Goal: Share content: Share content

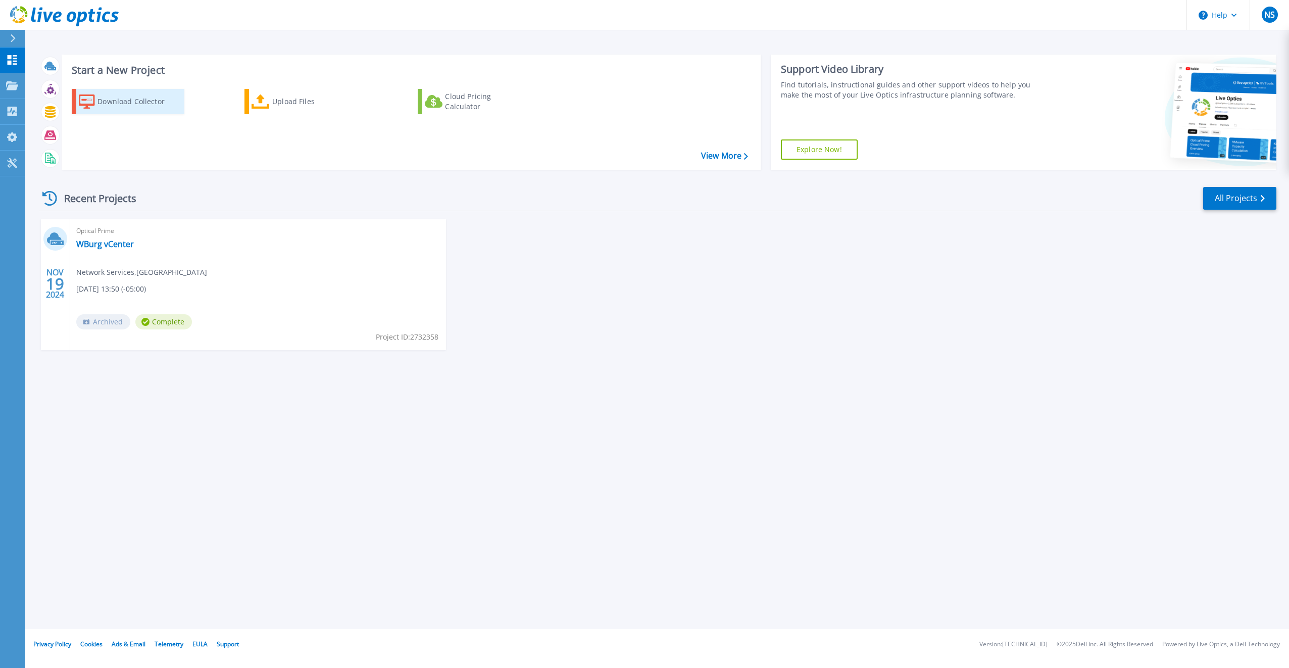
click at [139, 96] on div "Download Collector" at bounding box center [137, 101] width 81 height 20
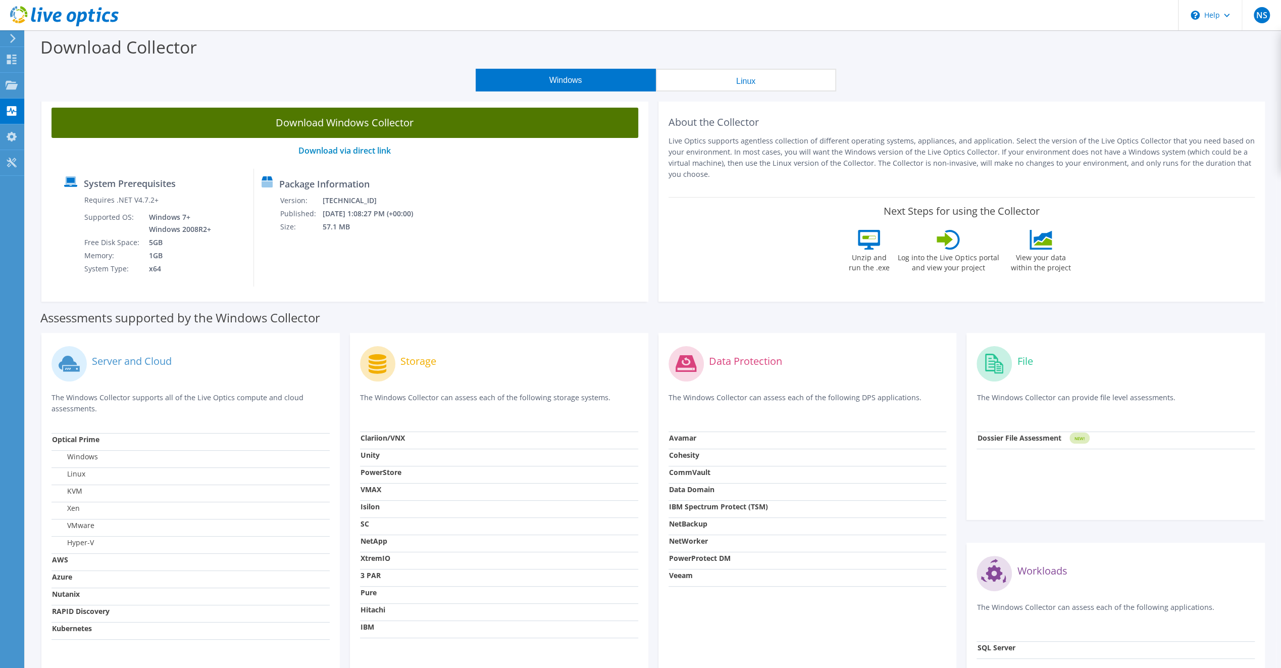
click at [381, 118] on link "Download Windows Collector" at bounding box center [345, 123] width 587 height 30
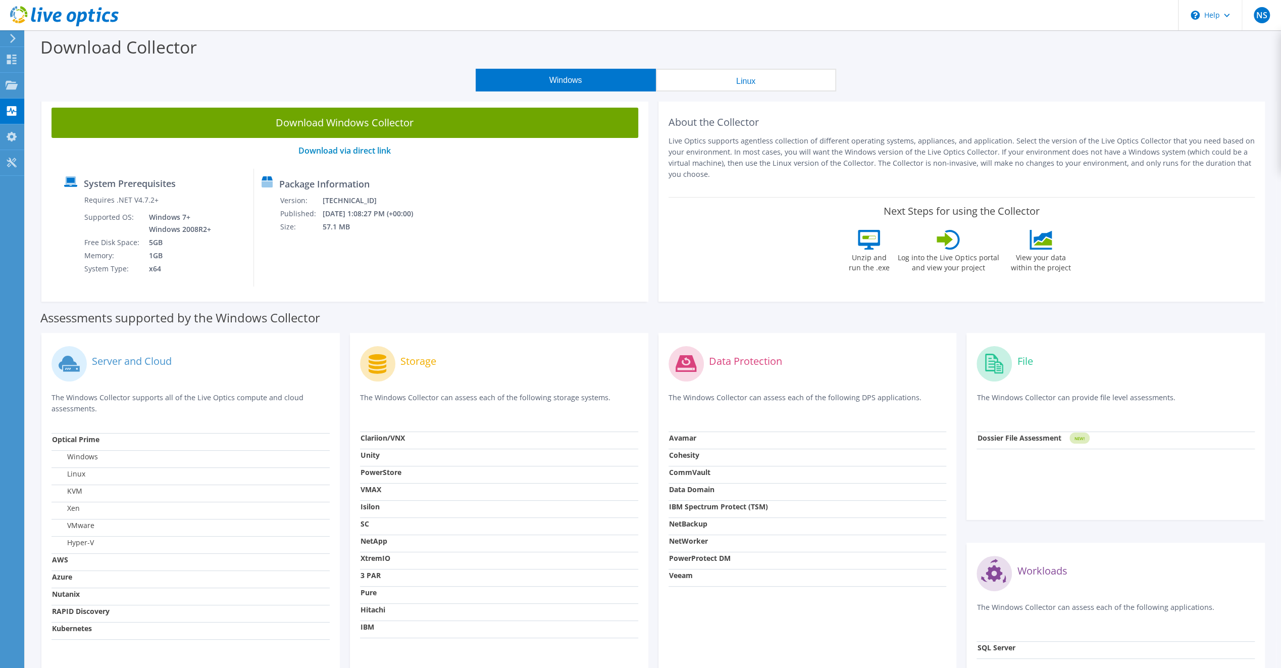
click at [342, 57] on div "Download Collector" at bounding box center [653, 49] width 1246 height 38
click at [15, 90] on div at bounding box center [12, 86] width 12 height 11
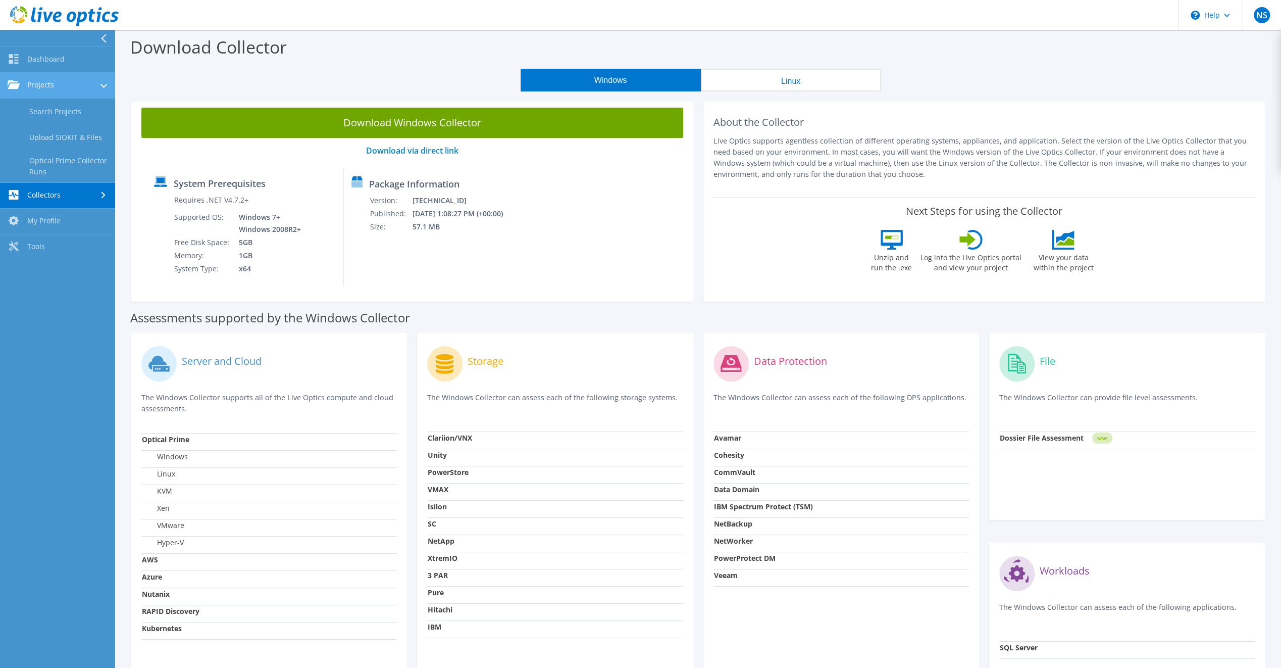
click at [65, 79] on link "Projects" at bounding box center [57, 86] width 115 height 26
click at [57, 112] on link "Search Projects" at bounding box center [57, 111] width 115 height 26
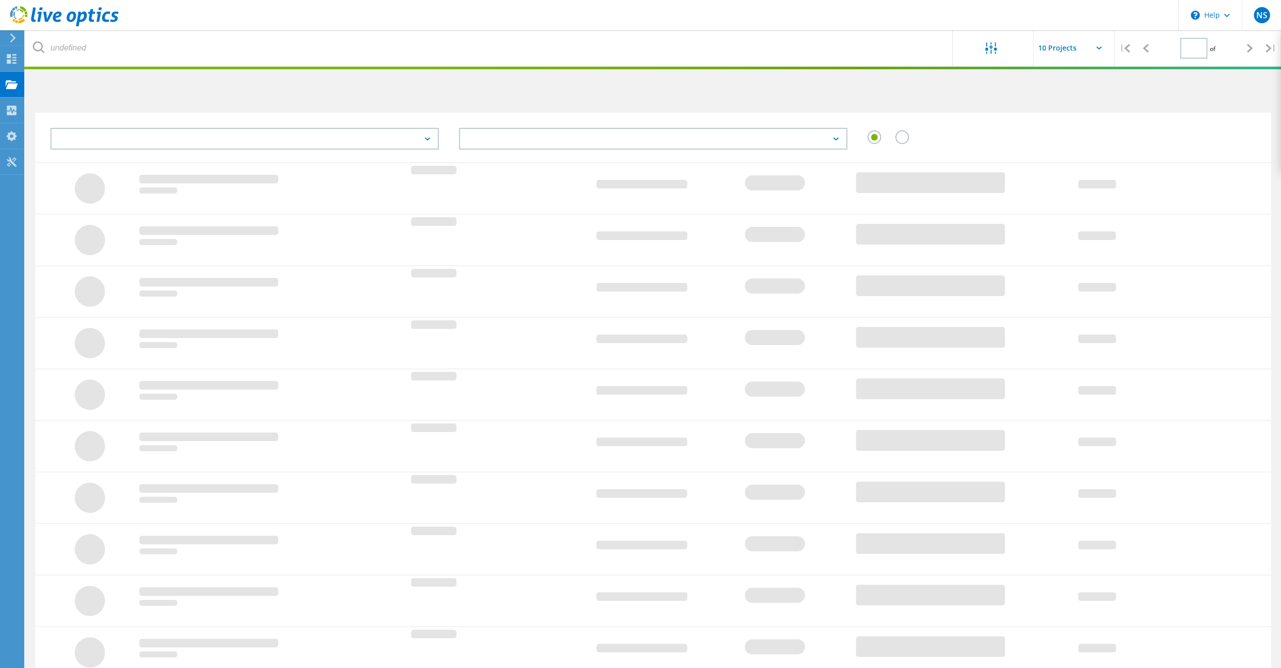
type input "1"
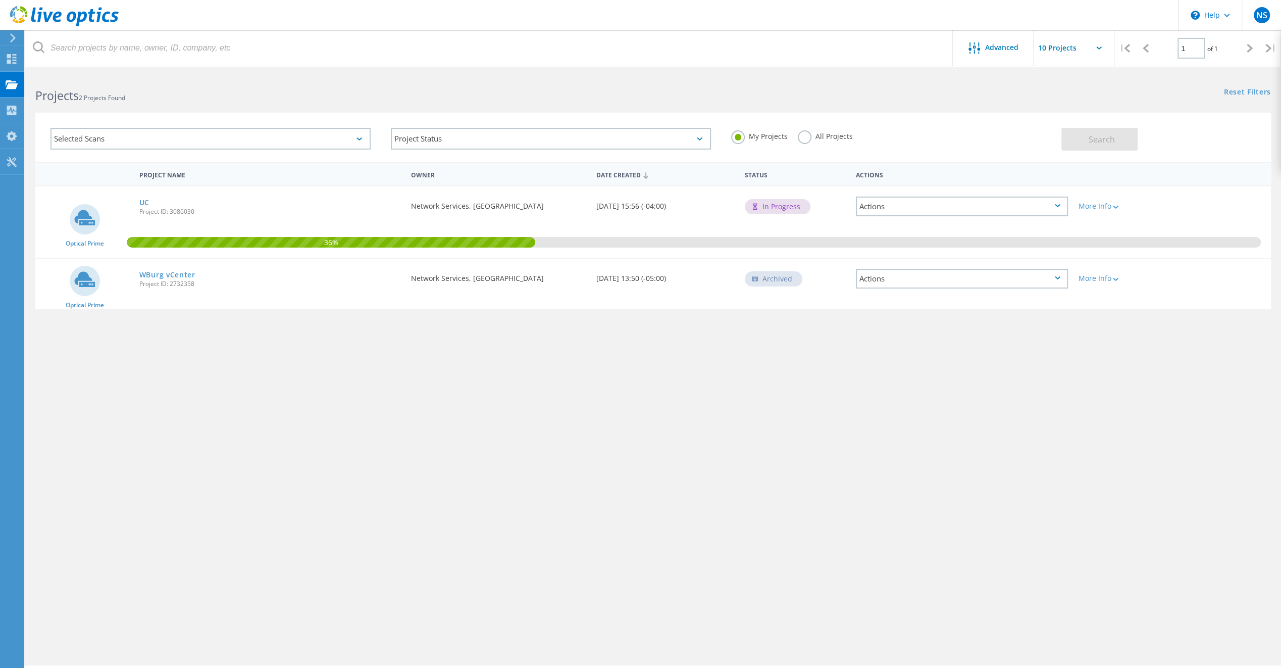
click at [316, 89] on h2 "Projects 2 Projects Found" at bounding box center [338, 95] width 607 height 17
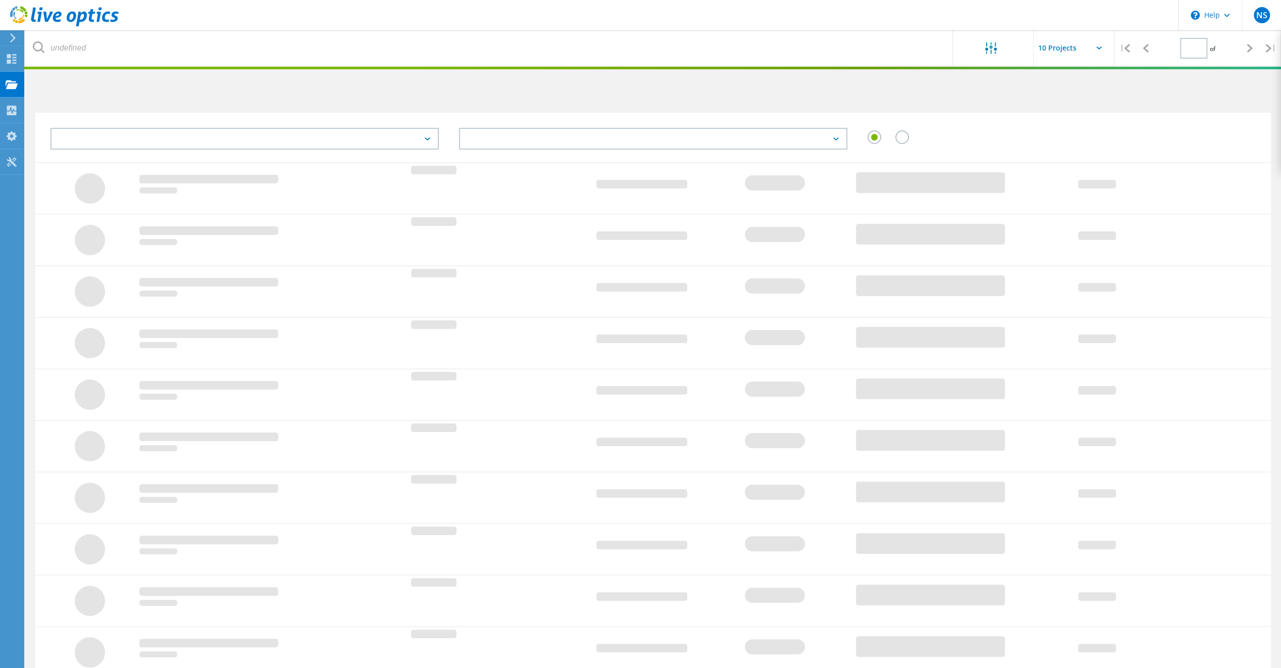
type input "1"
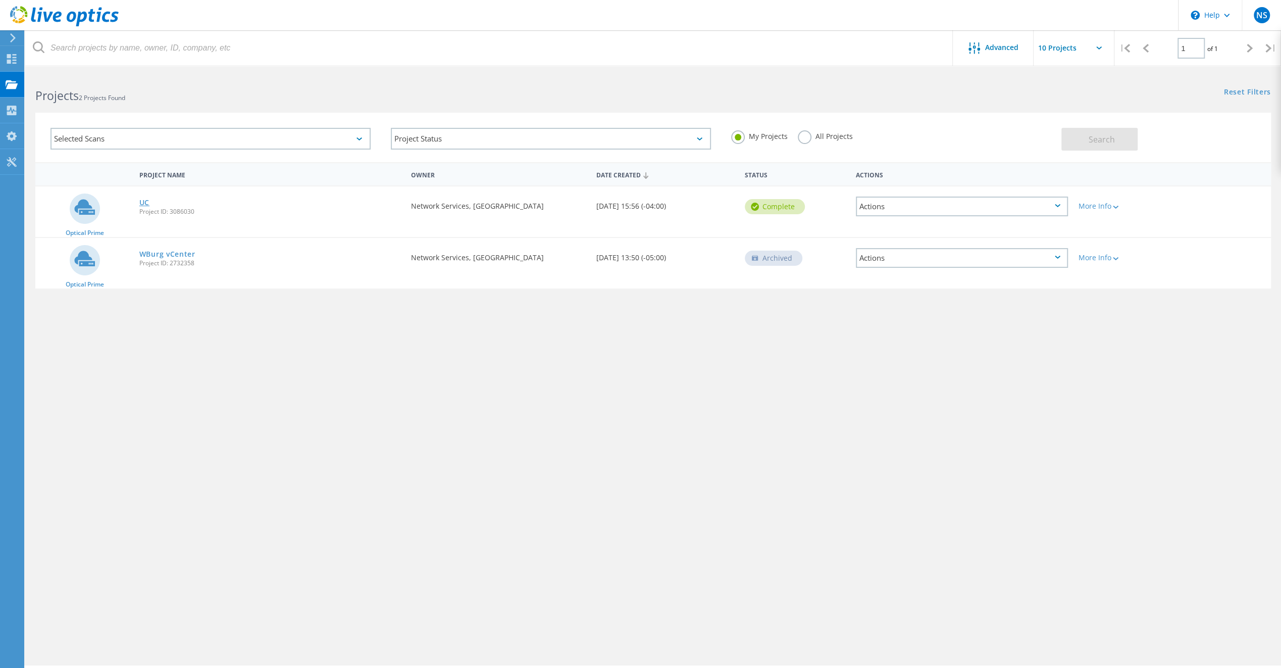
click at [144, 200] on link "UC" at bounding box center [144, 202] width 10 height 7
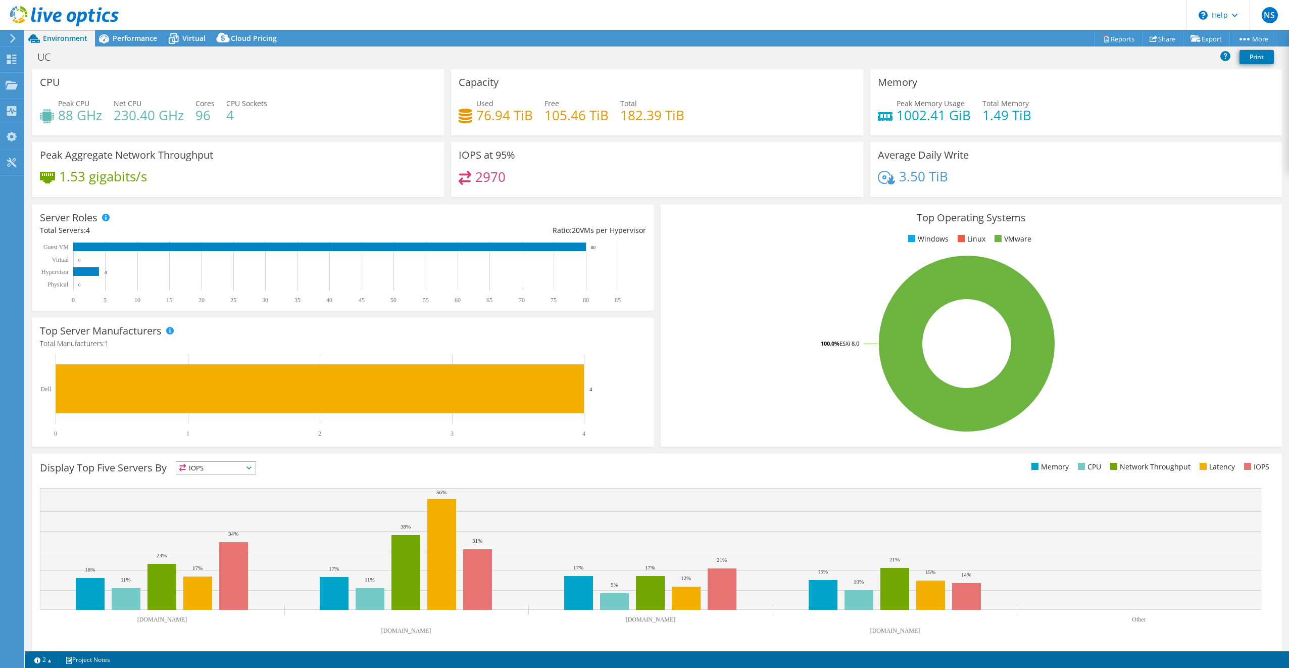
scroll to position [6, 0]
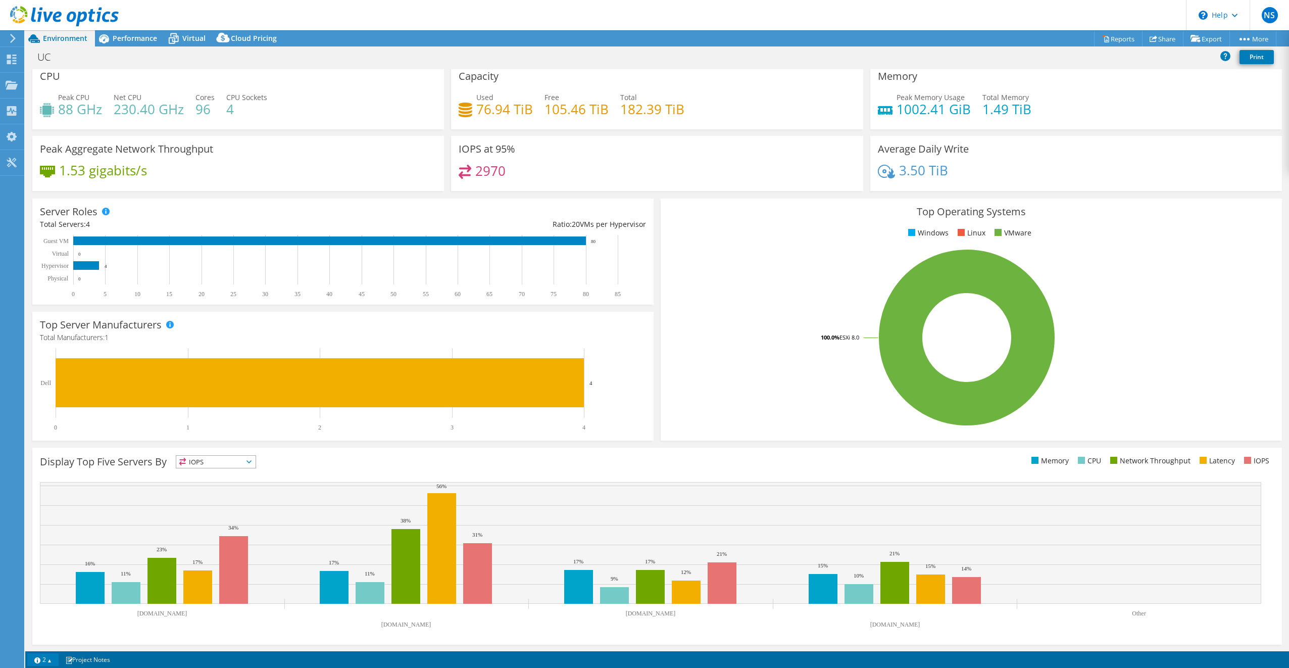
click at [50, 656] on link "2" at bounding box center [42, 659] width 31 height 13
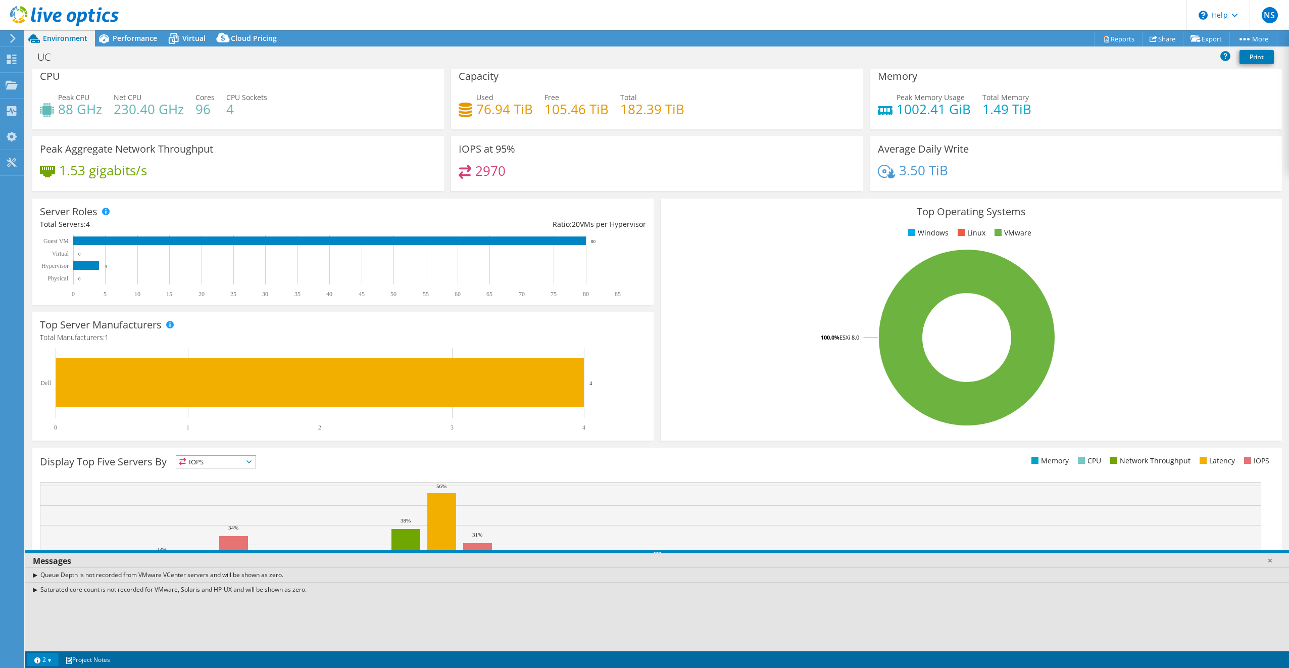
click at [50, 654] on link "2" at bounding box center [42, 659] width 31 height 13
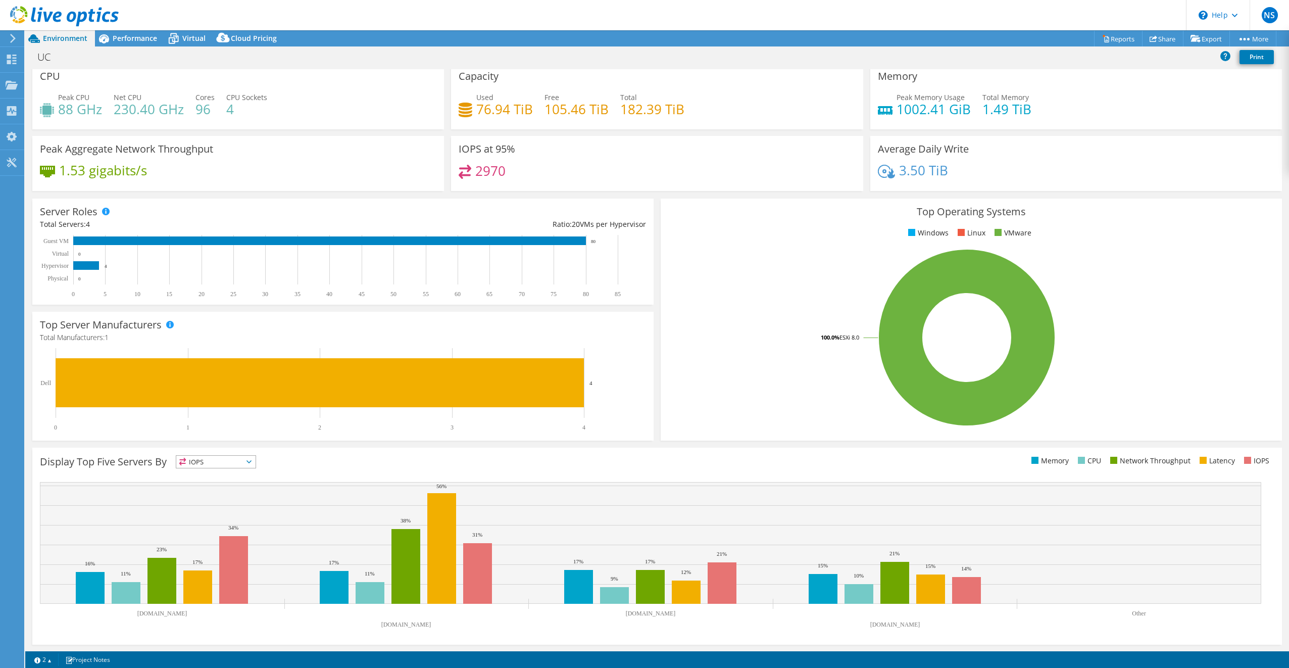
click at [238, 463] on span "IOPS" at bounding box center [215, 461] width 79 height 12
click at [207, 486] on li "Memory" at bounding box center [215, 489] width 79 height 14
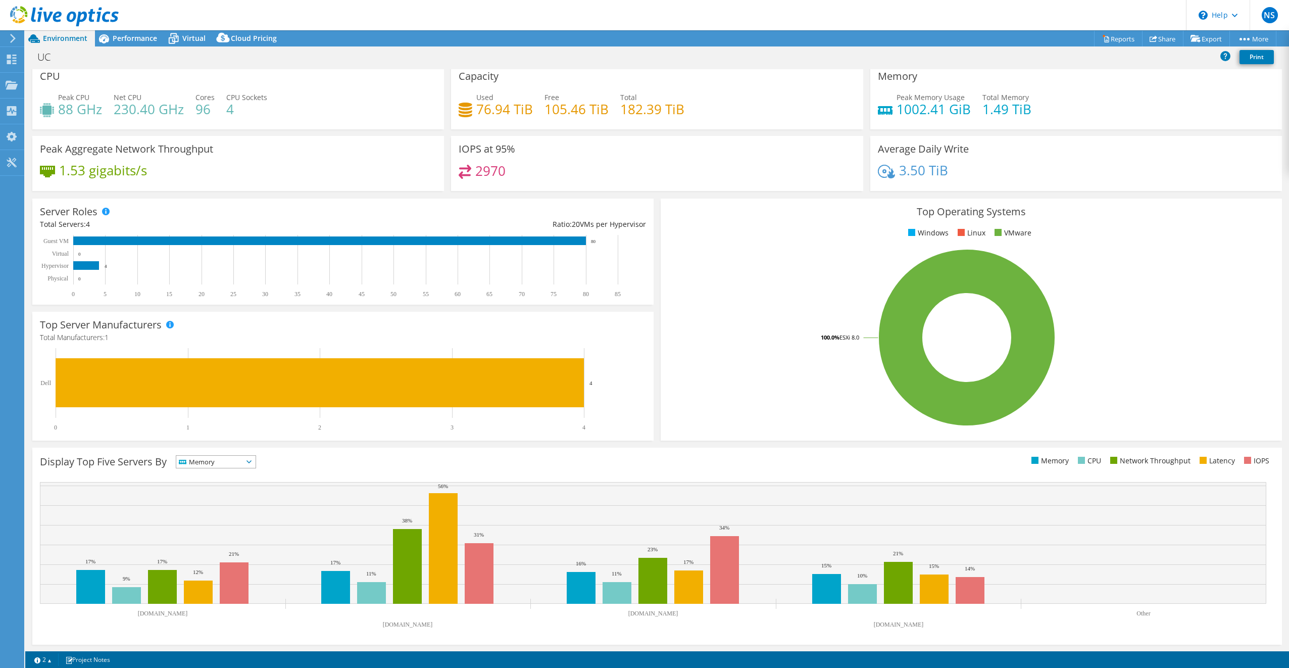
click at [229, 468] on div "Display Top Five Servers By Memory IOPS" at bounding box center [348, 463] width 617 height 17
click at [235, 462] on span "Memory" at bounding box center [209, 461] width 67 height 12
click at [213, 517] on li "Network Throughput" at bounding box center [215, 517] width 79 height 14
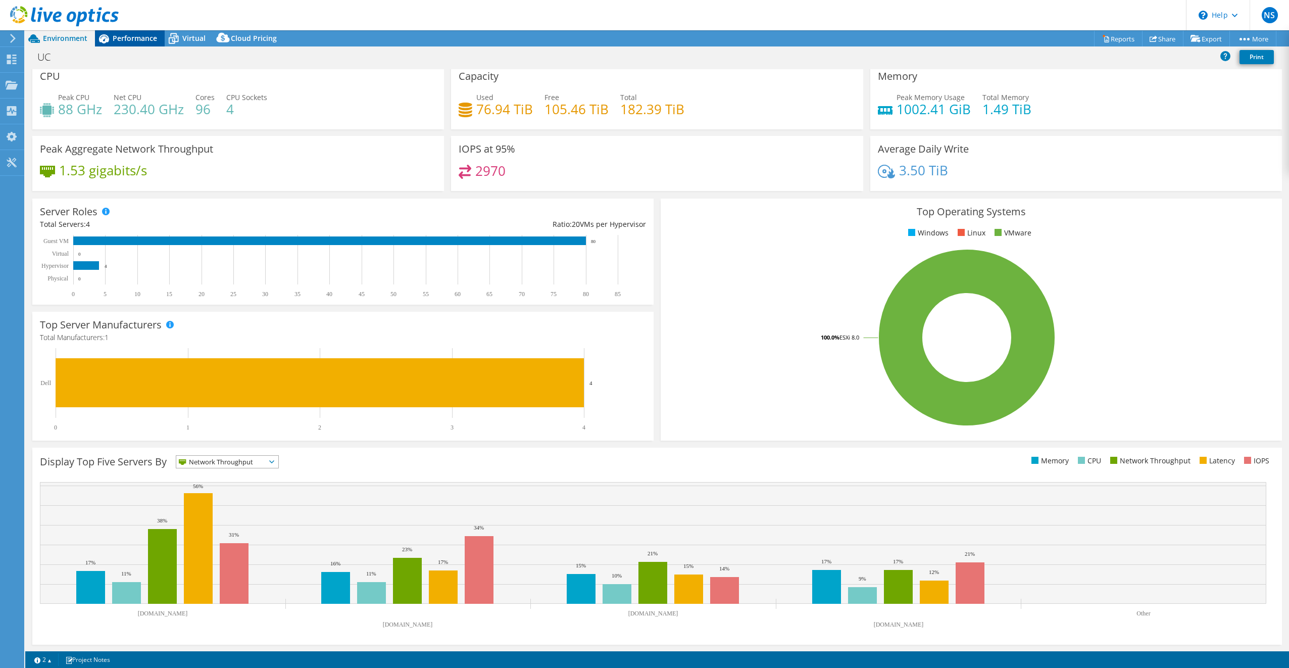
click at [123, 43] on div "Performance" at bounding box center [130, 38] width 70 height 16
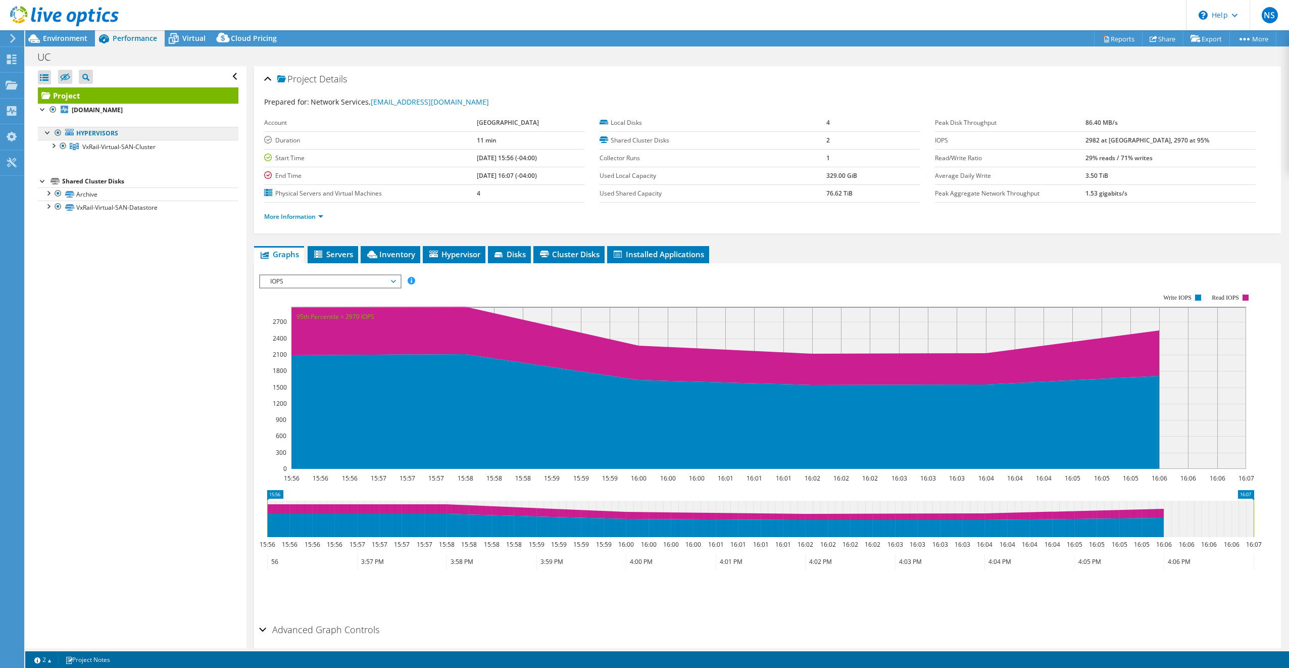
click at [120, 134] on link "Hypervisors" at bounding box center [138, 133] width 200 height 13
click at [83, 144] on span "VxRail-Virtual-SAN-Cluster" at bounding box center [118, 146] width 73 height 9
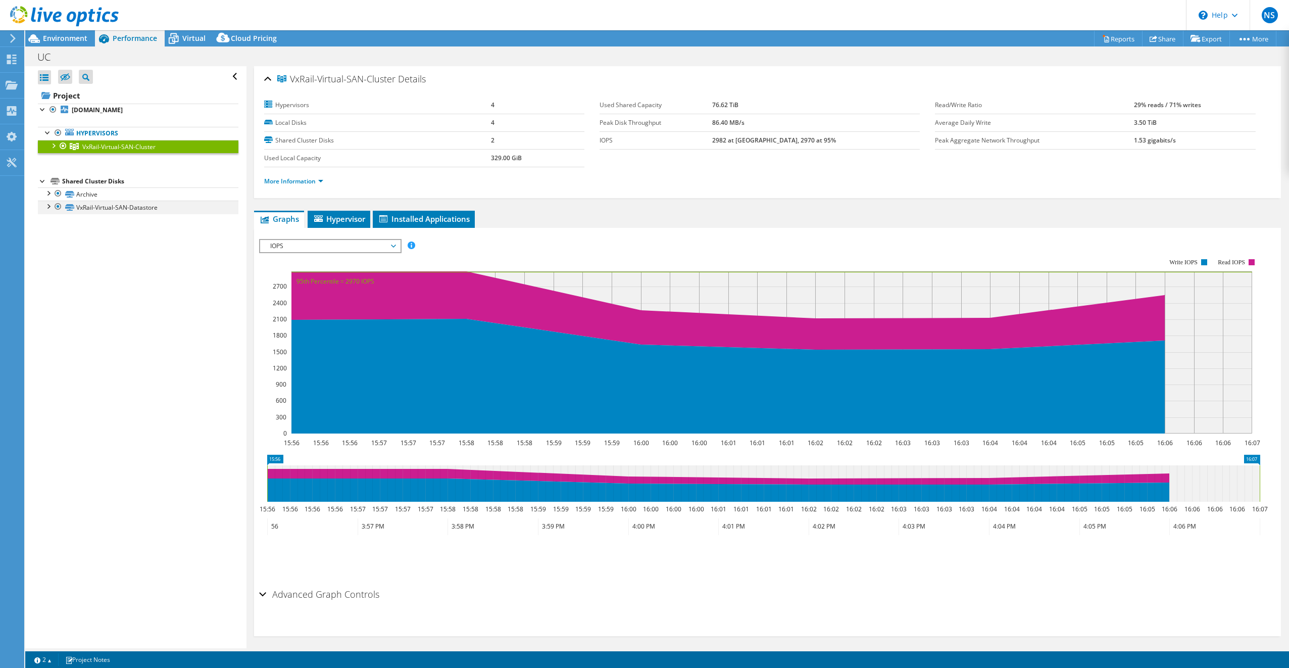
click at [49, 206] on div at bounding box center [48, 205] width 10 height 10
click at [117, 221] on link "VxRail-Virtual-SAN-Datastore | [DOMAIN_NAME]" at bounding box center [138, 220] width 200 height 13
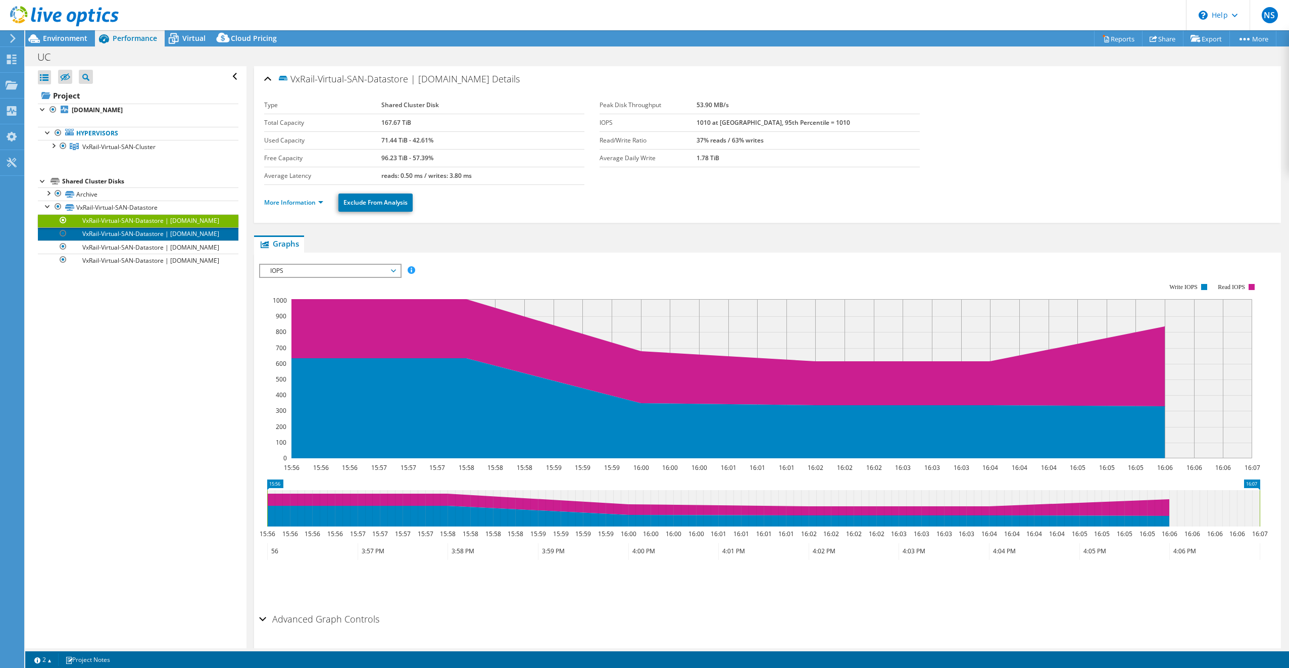
click at [126, 240] on link "VxRail-Virtual-SAN-Datastore | [DOMAIN_NAME]" at bounding box center [138, 233] width 200 height 13
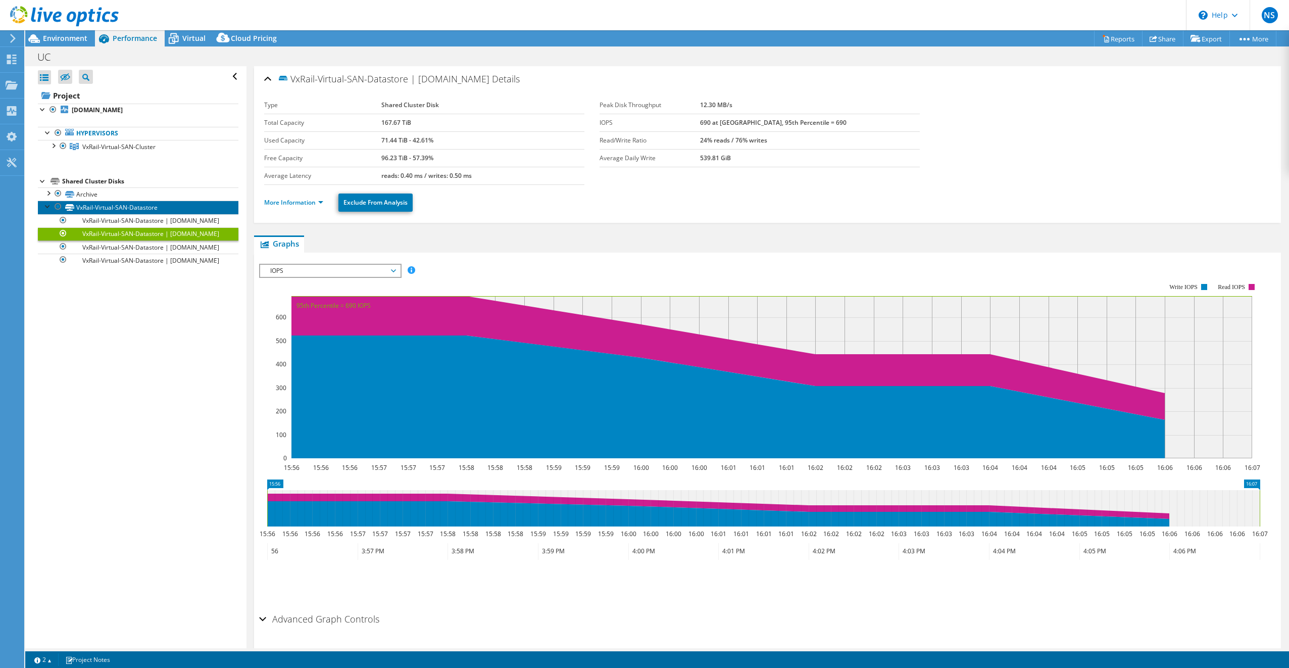
click at [137, 207] on link "VxRail-Virtual-SAN-Datastore" at bounding box center [138, 206] width 200 height 13
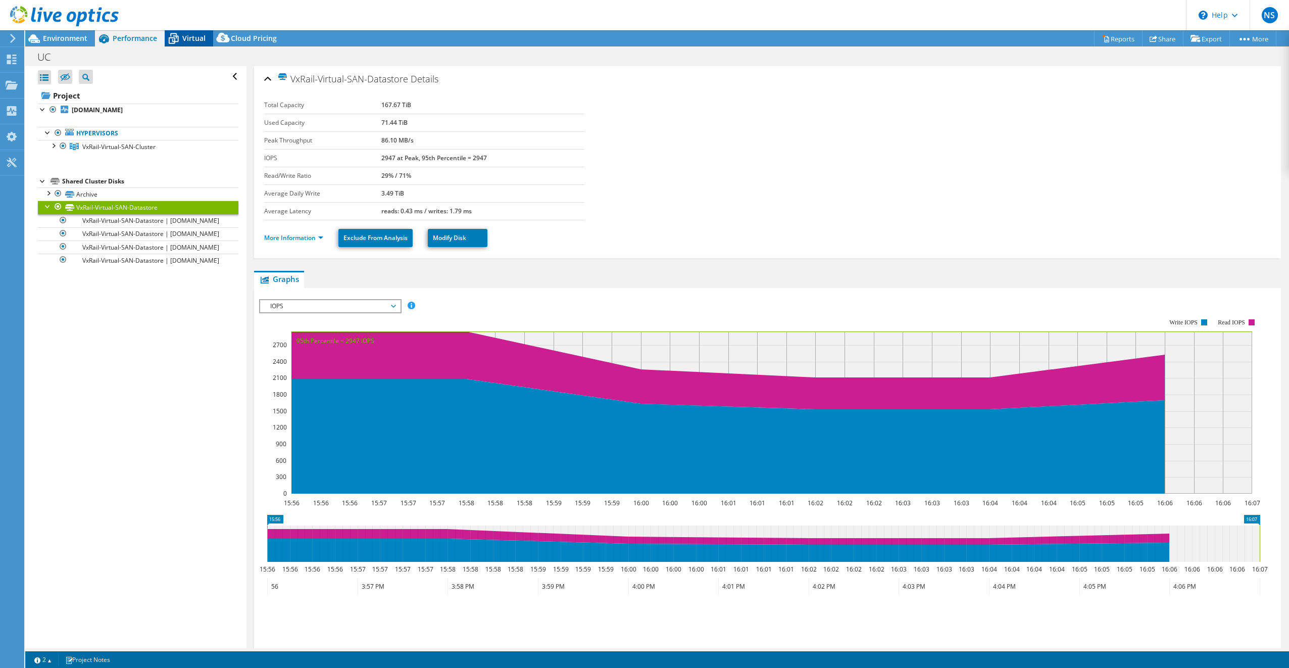
click at [187, 30] on div "Virtual" at bounding box center [189, 38] width 48 height 16
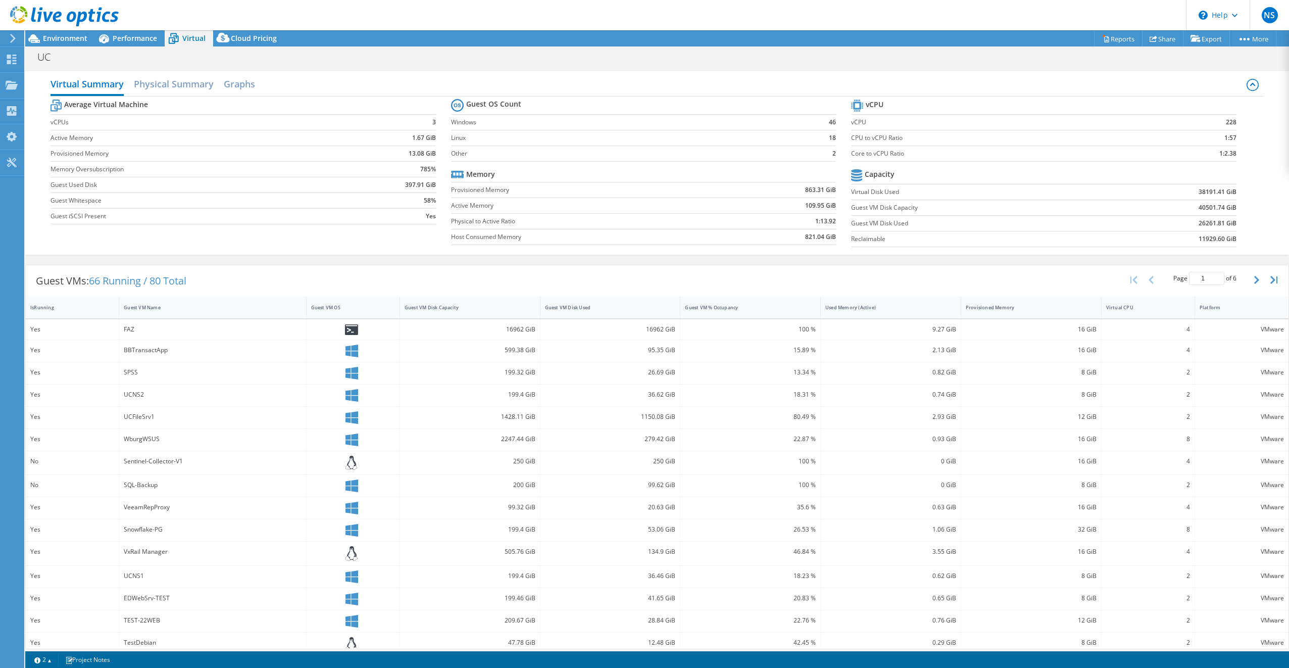
scroll to position [9, 0]
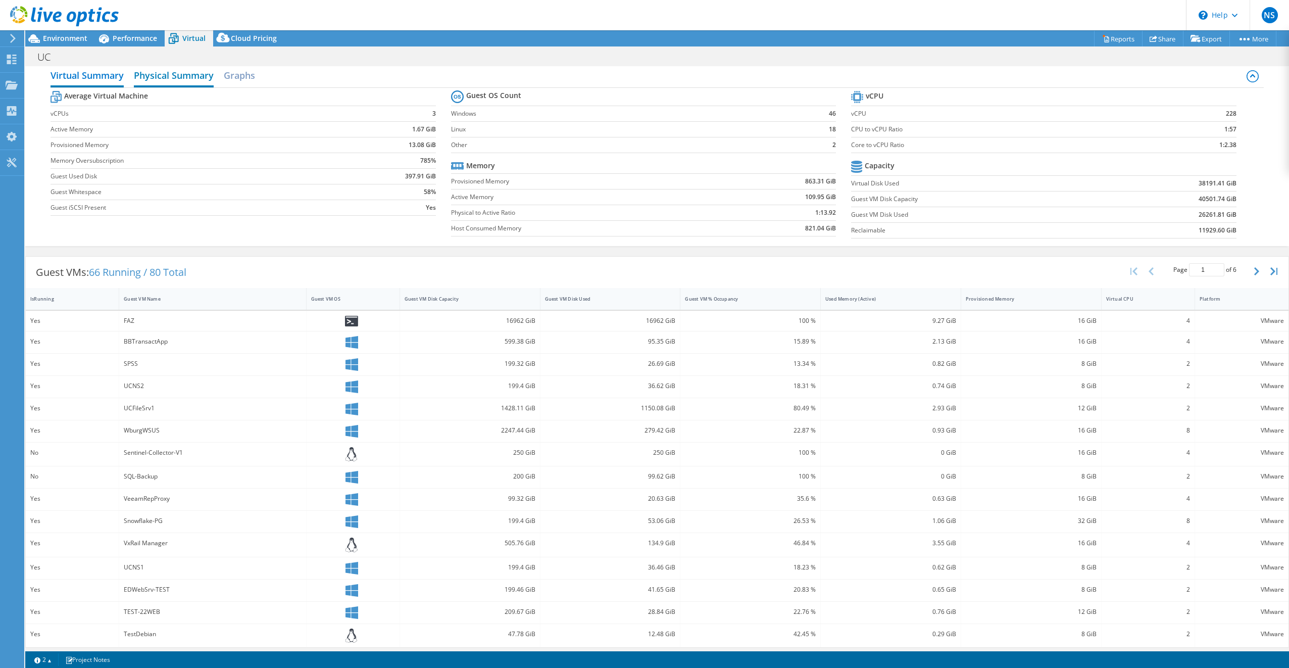
click at [199, 73] on h2 "Physical Summary" at bounding box center [174, 76] width 80 height 22
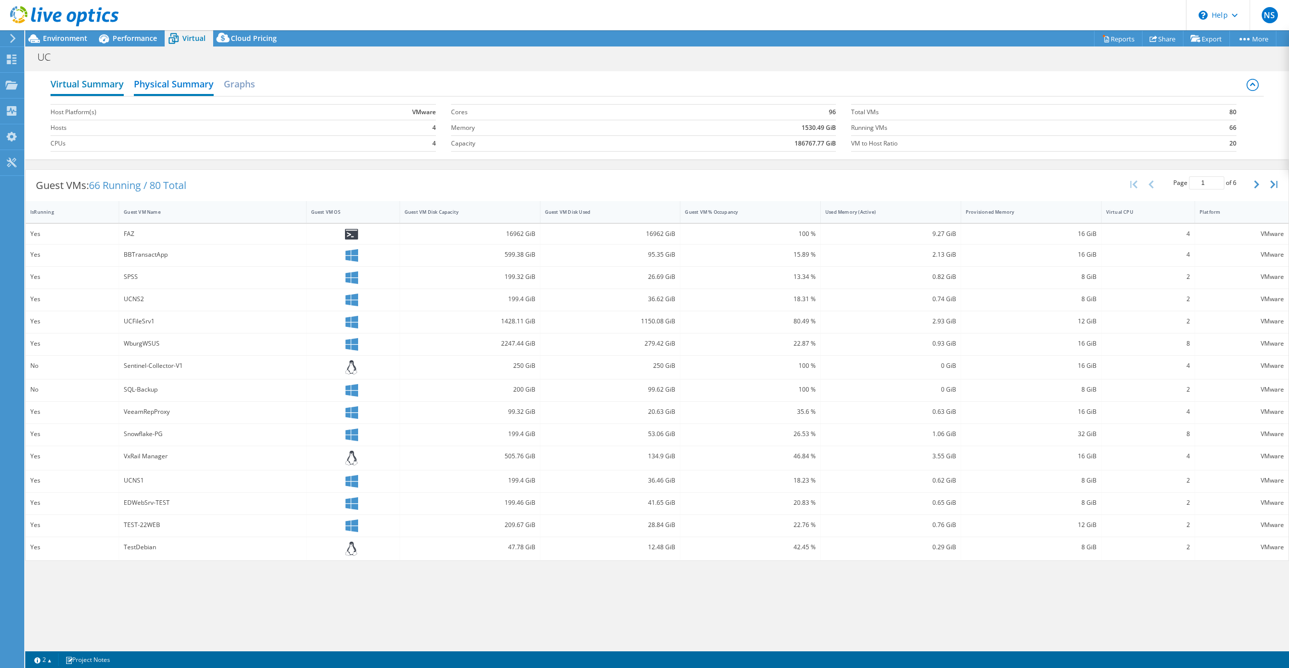
click at [90, 80] on h2 "Virtual Summary" at bounding box center [86, 85] width 73 height 22
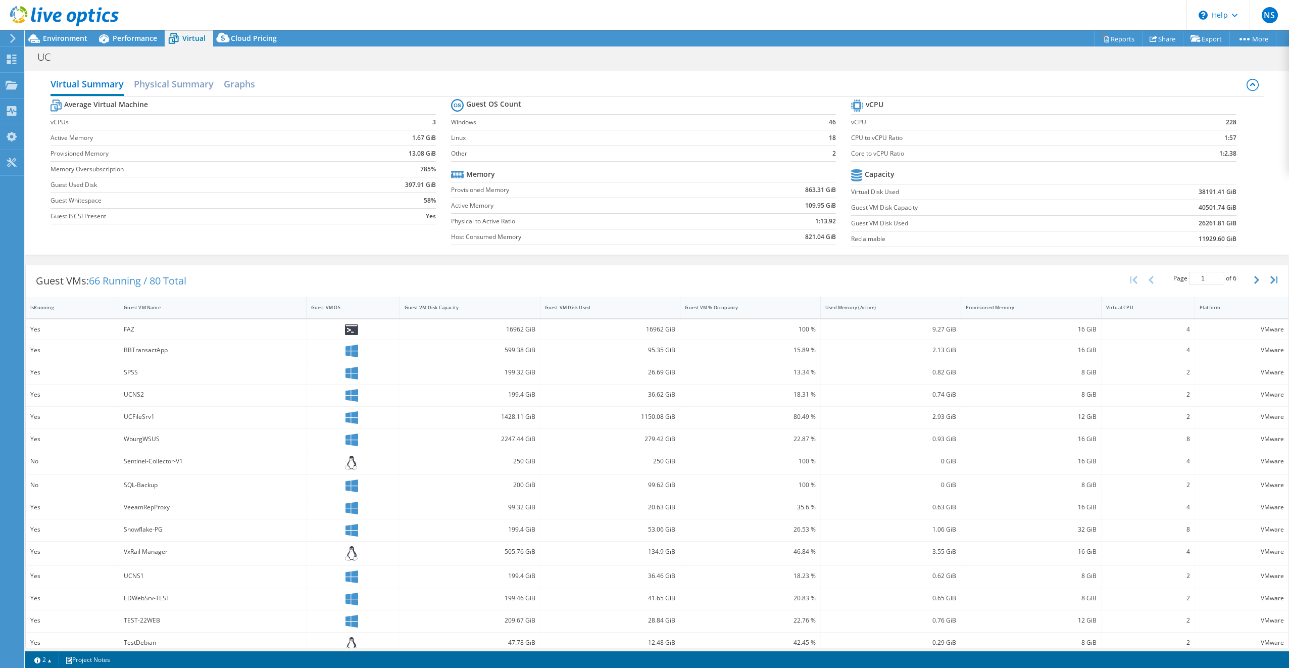
scroll to position [9, 0]
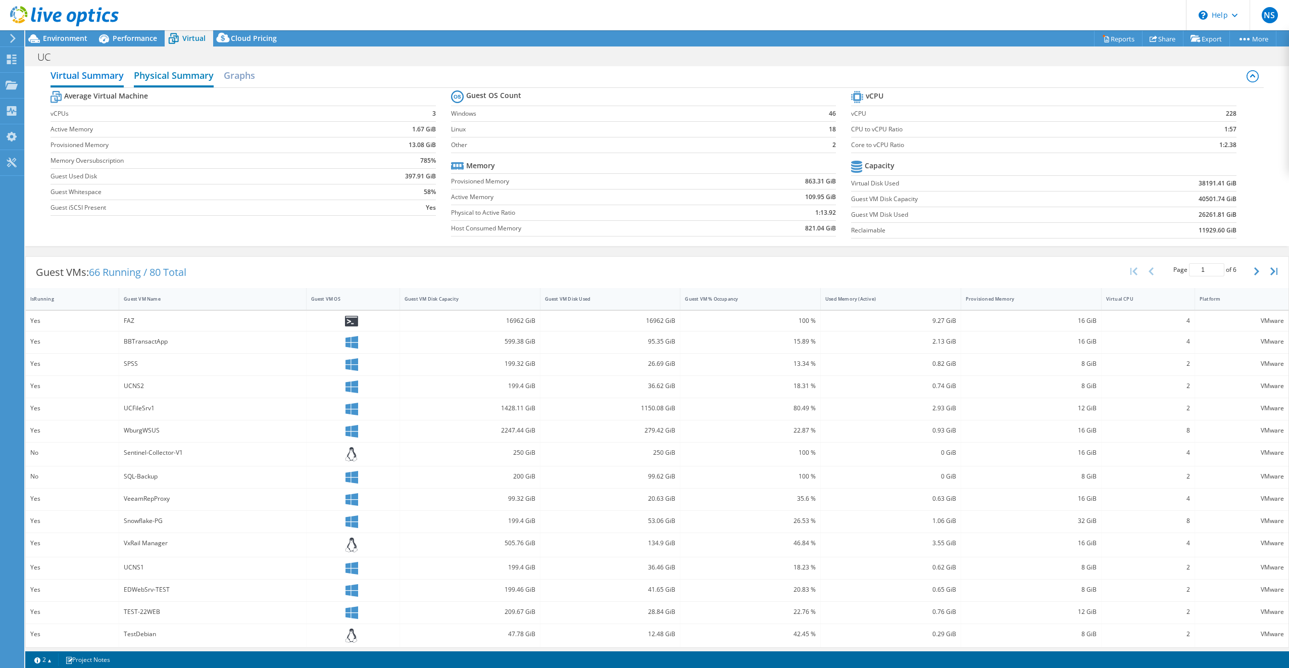
click at [203, 78] on h2 "Physical Summary" at bounding box center [174, 76] width 80 height 22
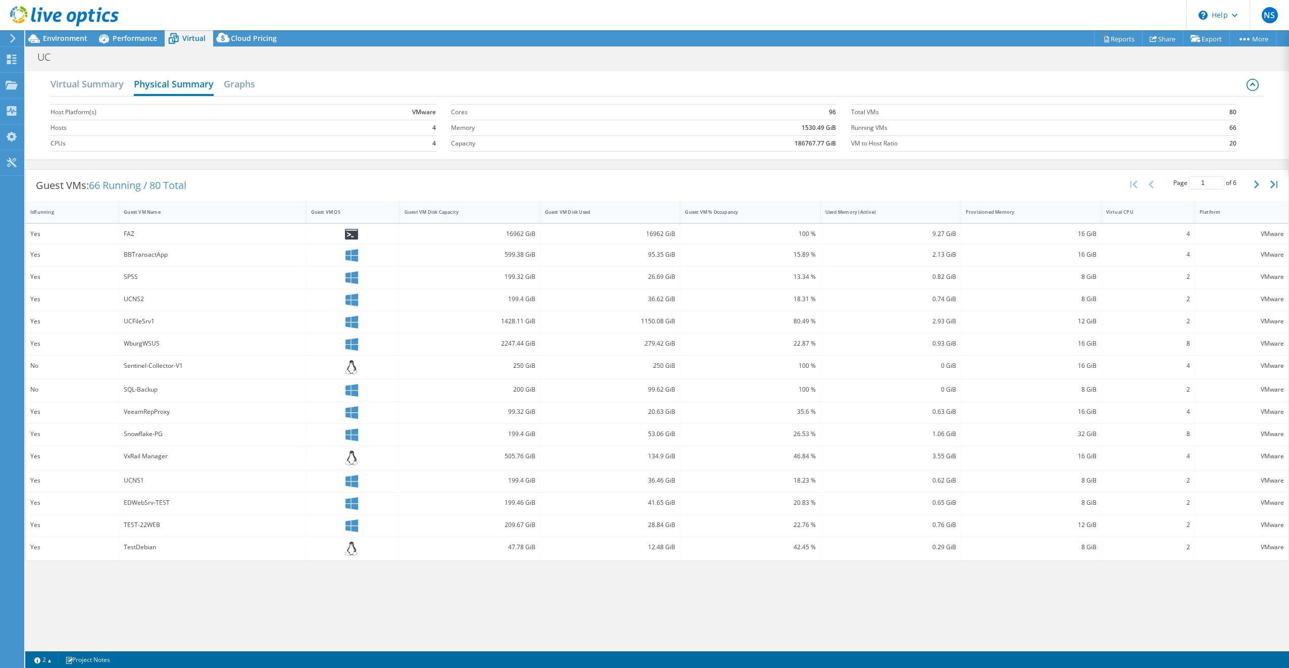
scroll to position [0, 0]
click at [258, 87] on div "Virtual Summary Physical Summary Graphs" at bounding box center [656, 85] width 1213 height 23
click at [242, 85] on h2 "Graphs" at bounding box center [239, 85] width 31 height 22
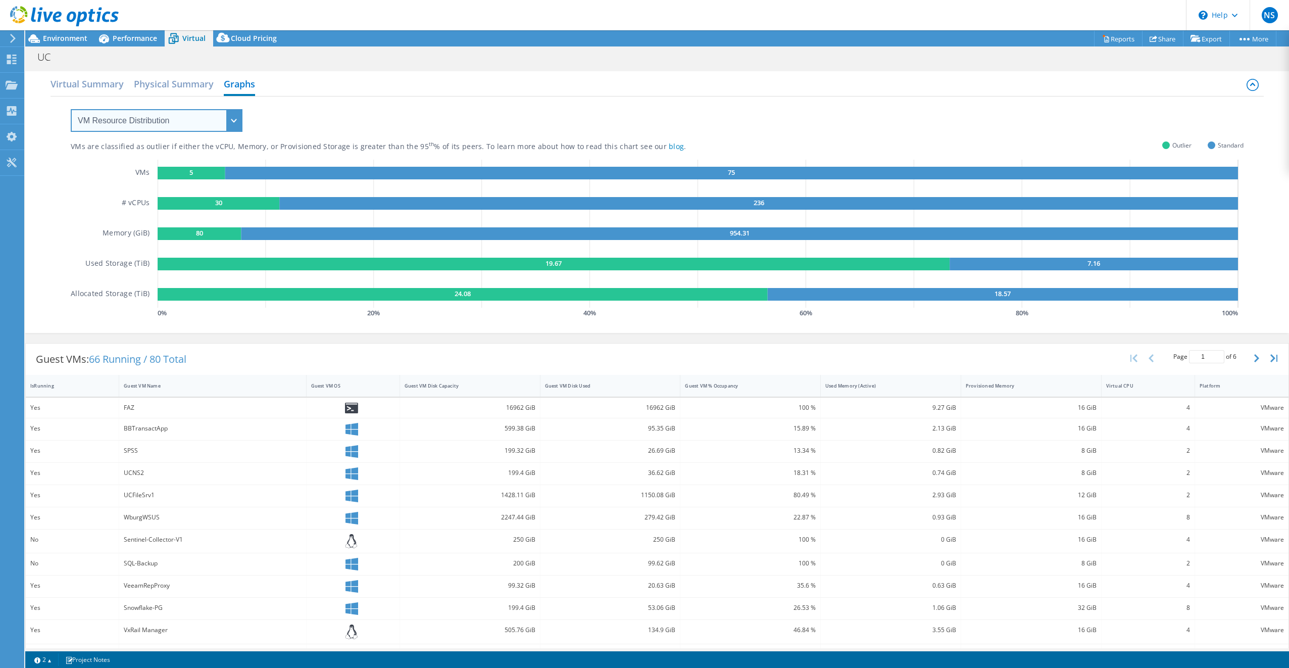
click at [233, 118] on select "VM Resource Distribution Provisioning Contrast Over Provisioning" at bounding box center [157, 120] width 172 height 23
select select "Provisioning Contrast"
click at [71, 109] on select "VM Resource Distribution Provisioning Contrast Over Provisioning" at bounding box center [157, 120] width 172 height 23
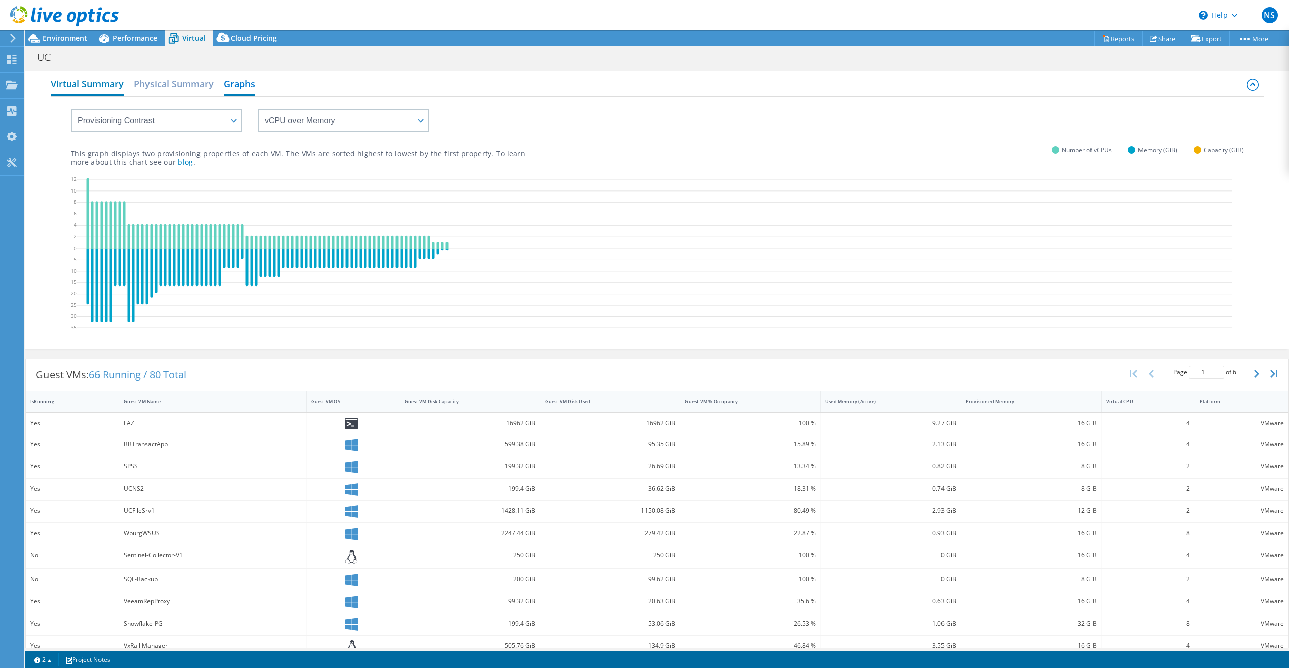
click at [101, 84] on h2 "Virtual Summary" at bounding box center [86, 85] width 73 height 22
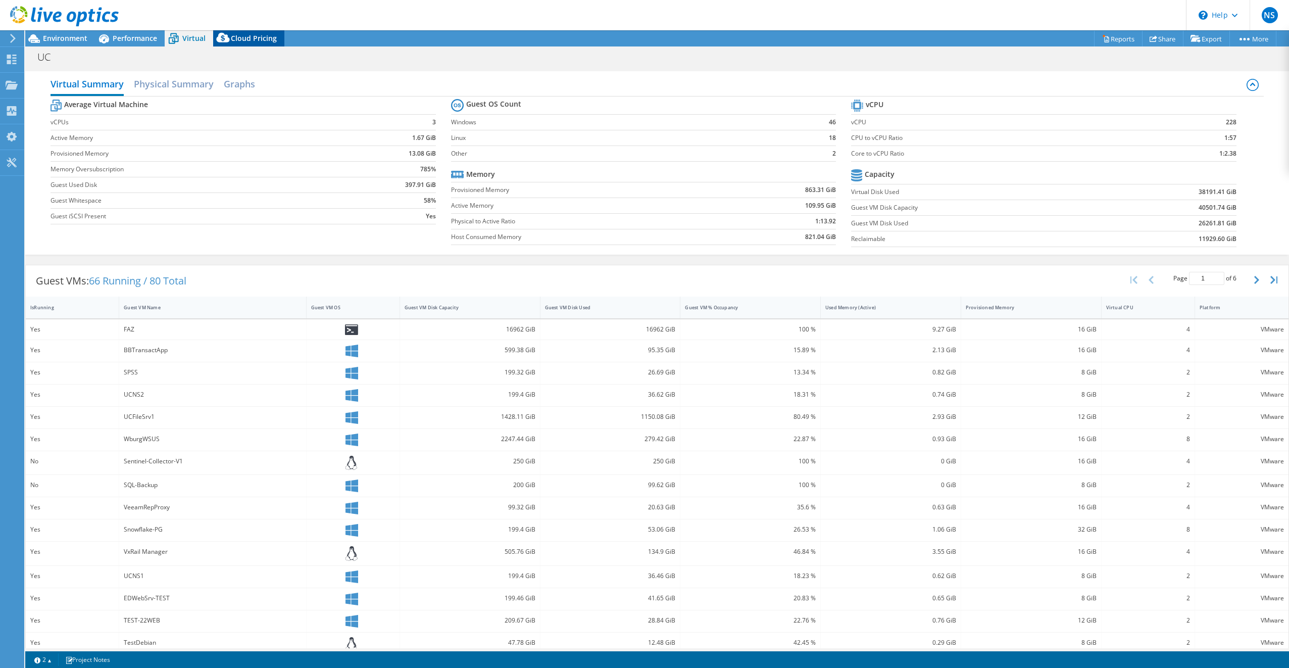
click at [247, 39] on span "Cloud Pricing" at bounding box center [254, 38] width 46 height 10
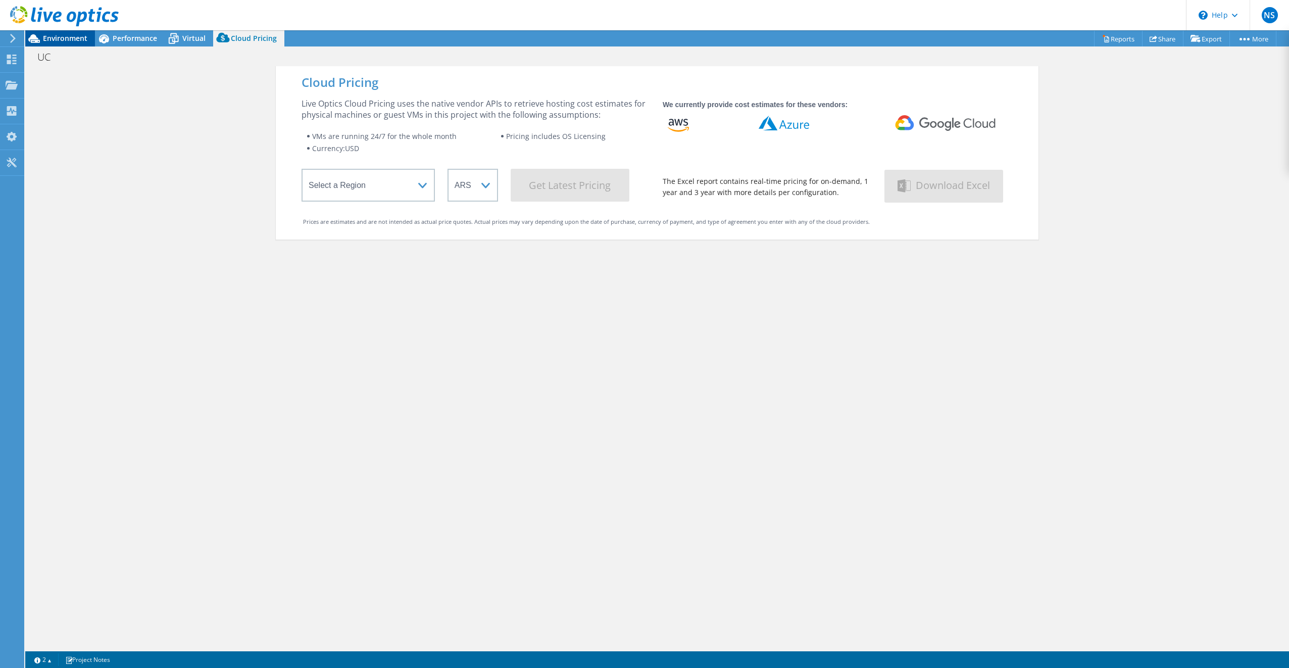
click at [70, 33] on span "Environment" at bounding box center [65, 38] width 44 height 10
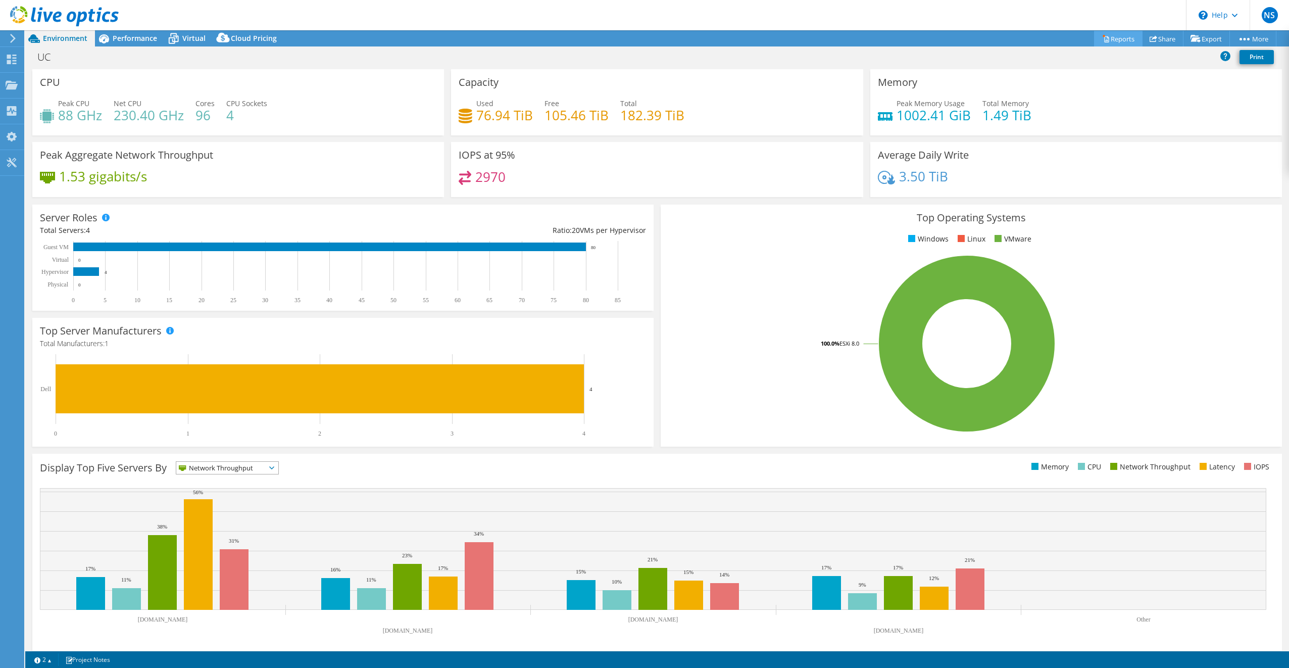
click at [1114, 41] on link "Reports" at bounding box center [1118, 39] width 48 height 16
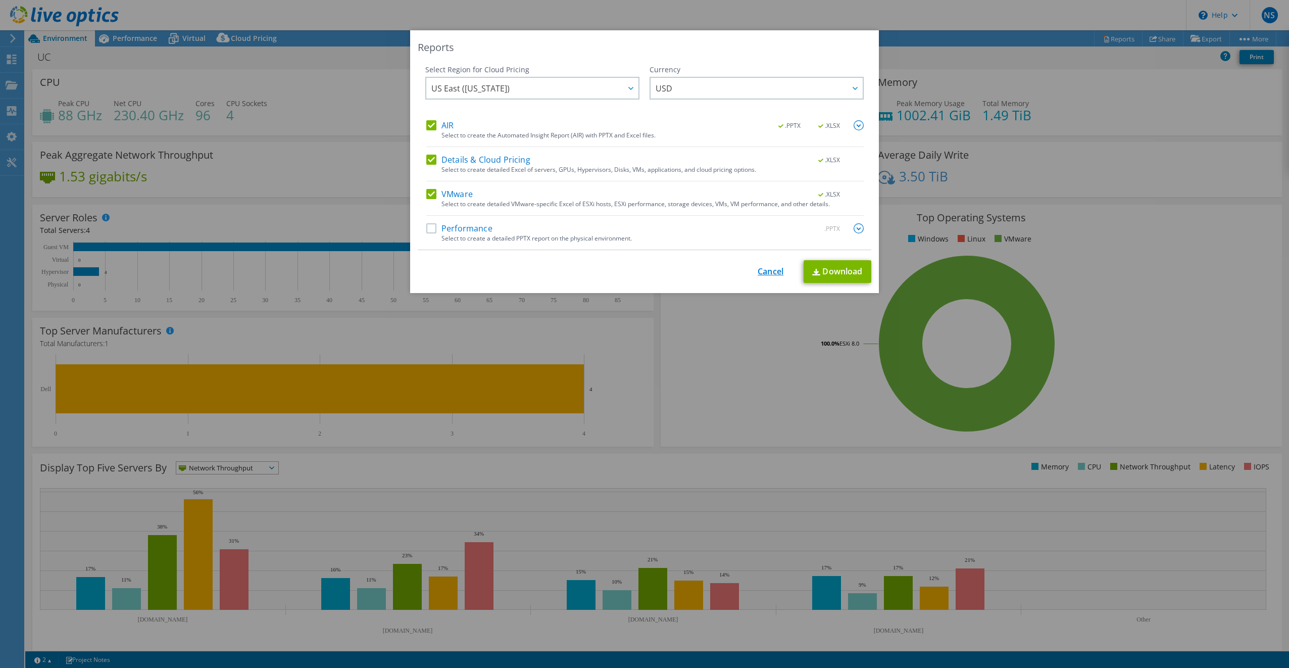
click at [757, 275] on link "Cancel" at bounding box center [770, 272] width 26 height 10
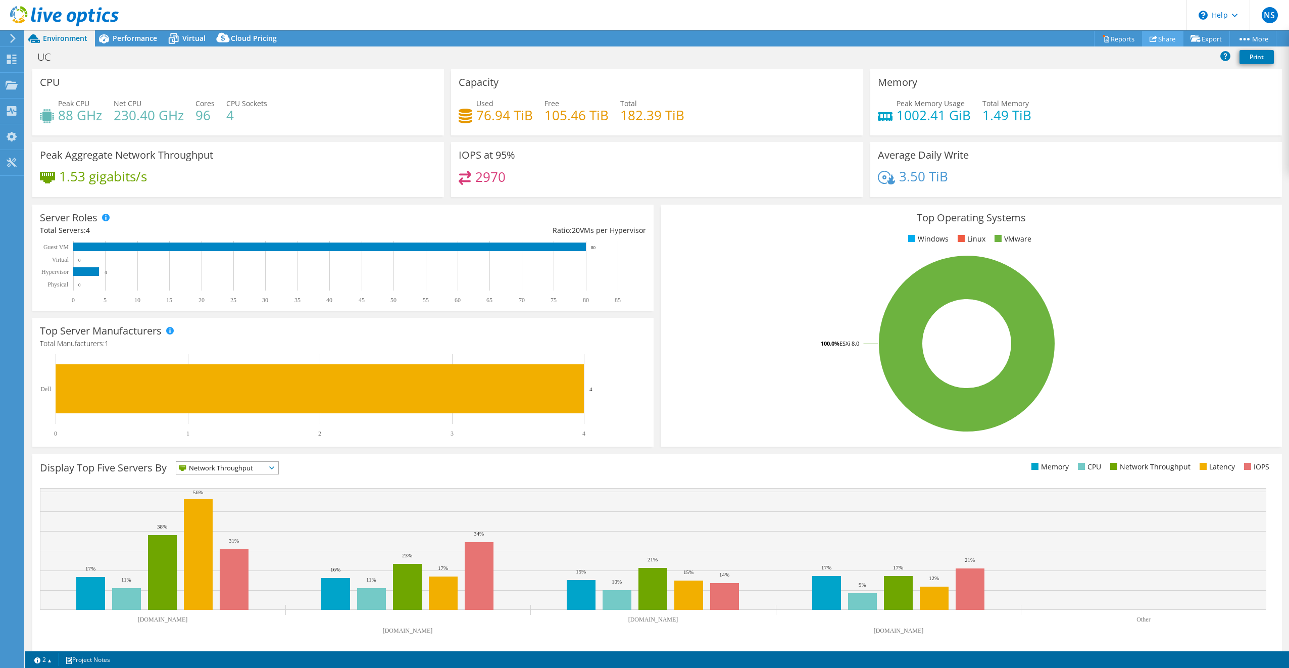
click at [1161, 41] on link "Share" at bounding box center [1162, 39] width 41 height 16
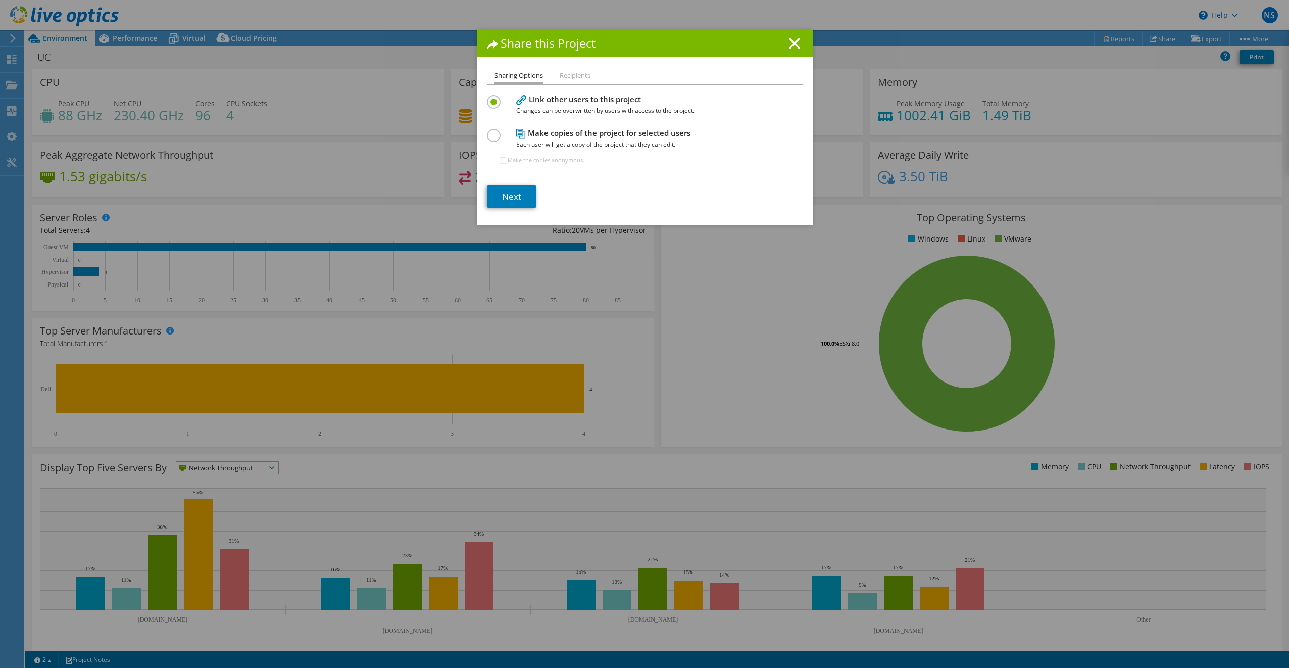
click at [492, 131] on label at bounding box center [496, 130] width 18 height 3
click at [0, 0] on input "radio" at bounding box center [0, 0] width 0 height 0
click at [500, 160] on input "Make the copies anonymous." at bounding box center [502, 160] width 7 height 7
checkbox input "true"
click at [512, 192] on link "Next" at bounding box center [511, 196] width 49 height 22
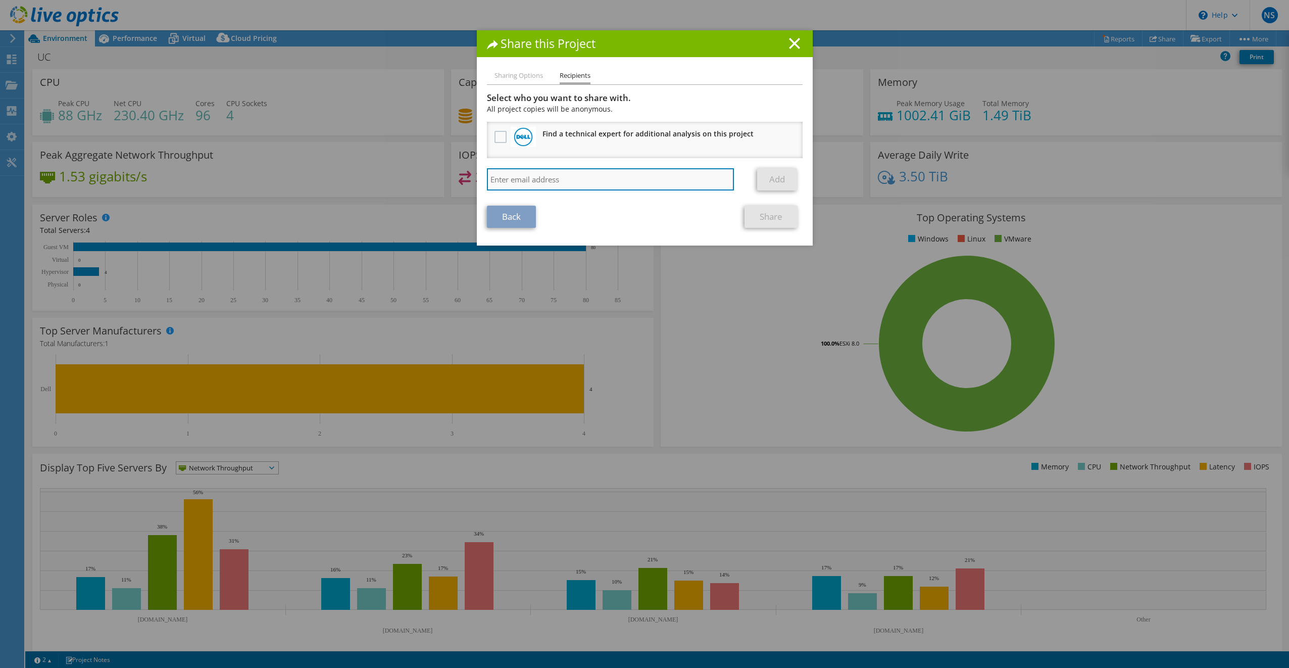
click at [596, 186] on input "search" at bounding box center [610, 179] width 247 height 22
click at [629, 183] on input "search" at bounding box center [610, 179] width 247 height 22
type input "[PERSON_NAME][EMAIL_ADDRESS][PERSON_NAME][DOMAIN_NAME]"
click at [757, 176] on link "Add" at bounding box center [777, 179] width 40 height 22
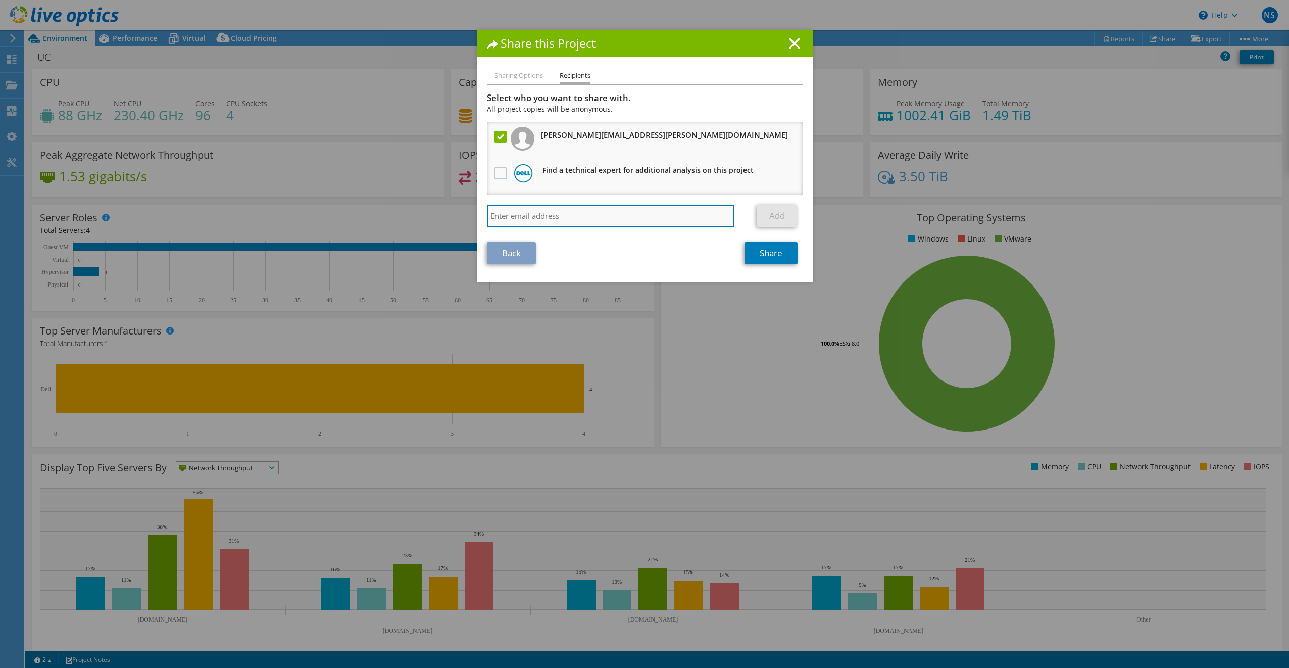
click at [586, 215] on input "search" at bounding box center [610, 216] width 247 height 22
click at [562, 213] on input "search" at bounding box center [610, 216] width 247 height 22
type input "[EMAIL_ADDRESS][DOMAIN_NAME]"
click at [758, 213] on link "Add" at bounding box center [777, 216] width 40 height 22
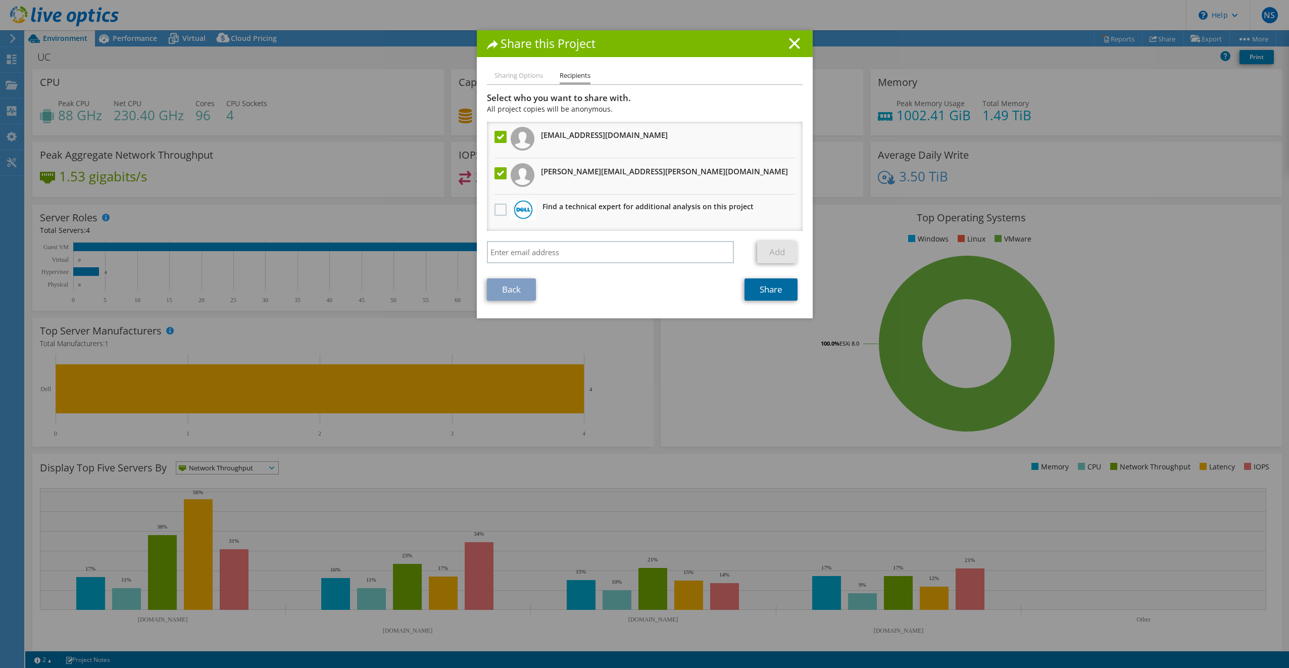
click at [763, 288] on link "Share" at bounding box center [770, 289] width 53 height 22
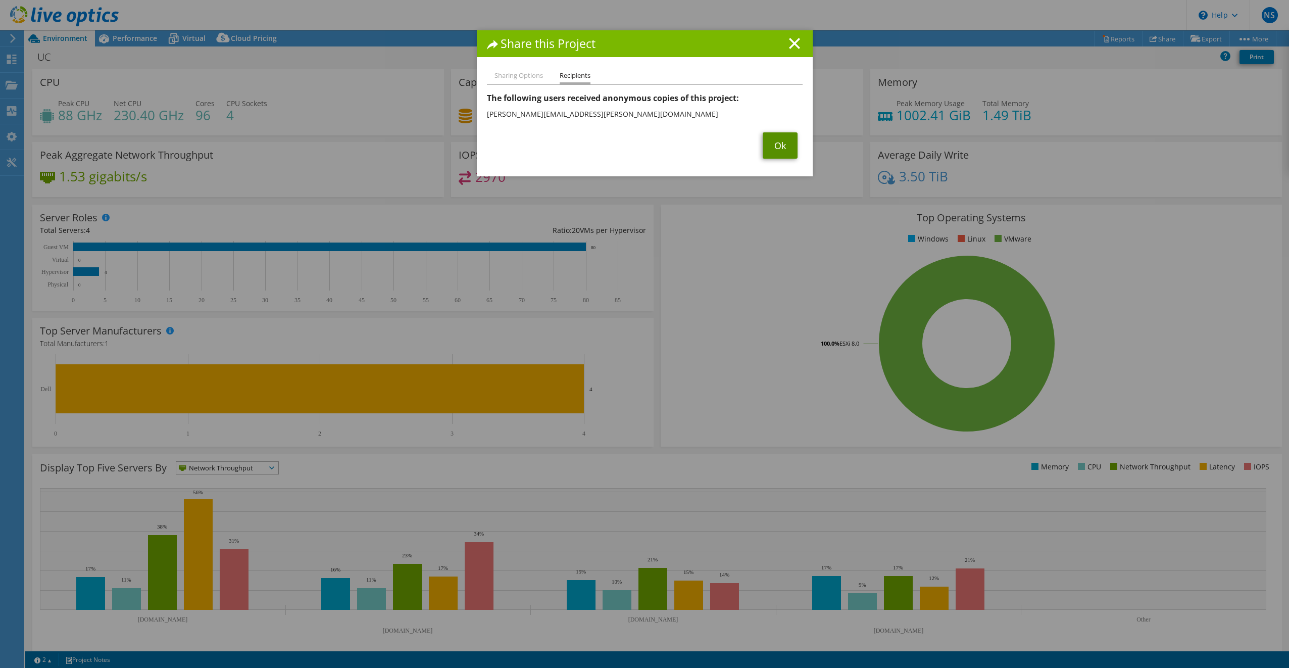
click at [774, 143] on link "Ok" at bounding box center [780, 145] width 35 height 26
